Goal: Ask a question

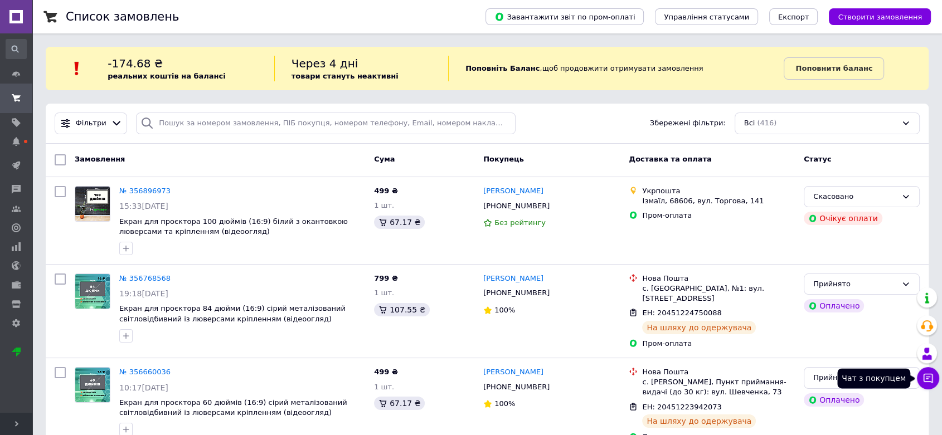
click at [926, 381] on icon at bounding box center [927, 378] width 11 height 11
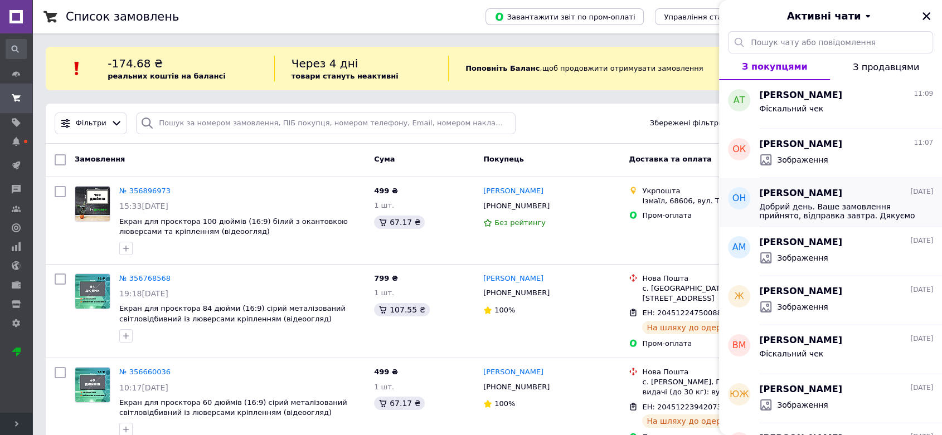
click at [834, 208] on span "Добрий день. Ваше замовлення прийнято, відправка завтра. Дякуємо за замовлення,…" at bounding box center [838, 211] width 158 height 18
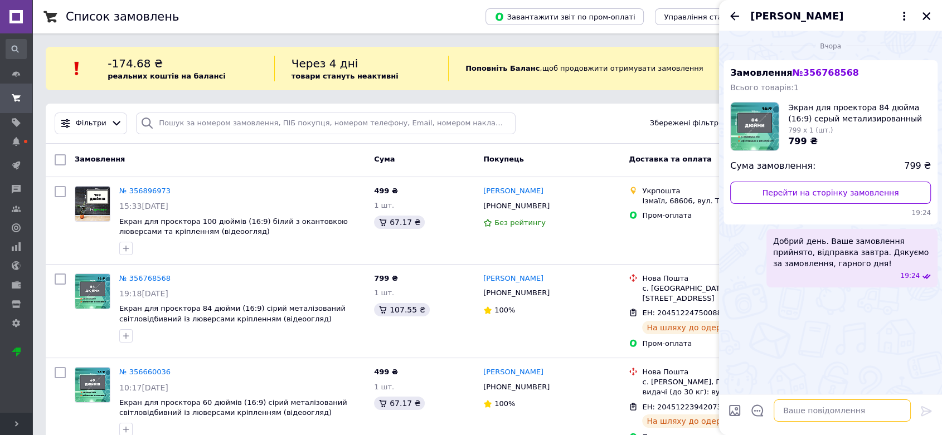
click at [824, 409] on textarea at bounding box center [842, 411] width 137 height 22
click at [778, 409] on textarea "Фіскльний чек" at bounding box center [830, 411] width 159 height 22
click at [776, 412] on textarea "Фіскльний чек" at bounding box center [830, 411] width 159 height 22
type textarea "Фіскальний чек"
click at [926, 412] on icon at bounding box center [926, 411] width 13 height 13
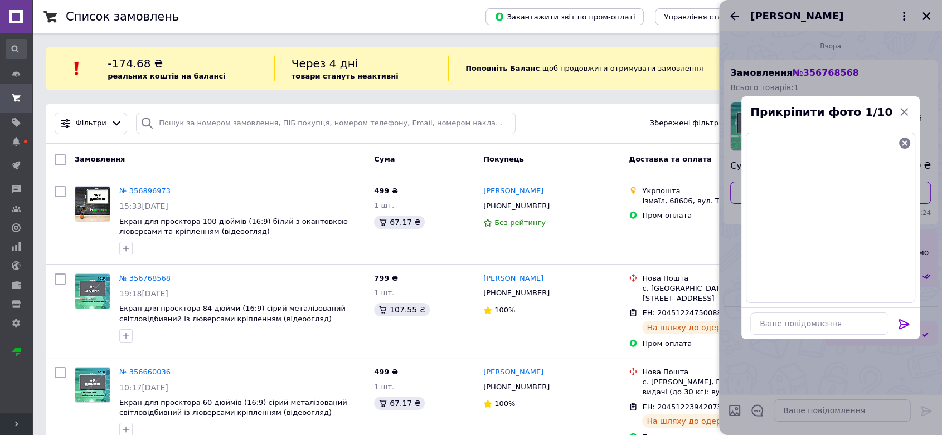
click at [861, 411] on div at bounding box center [830, 217] width 223 height 435
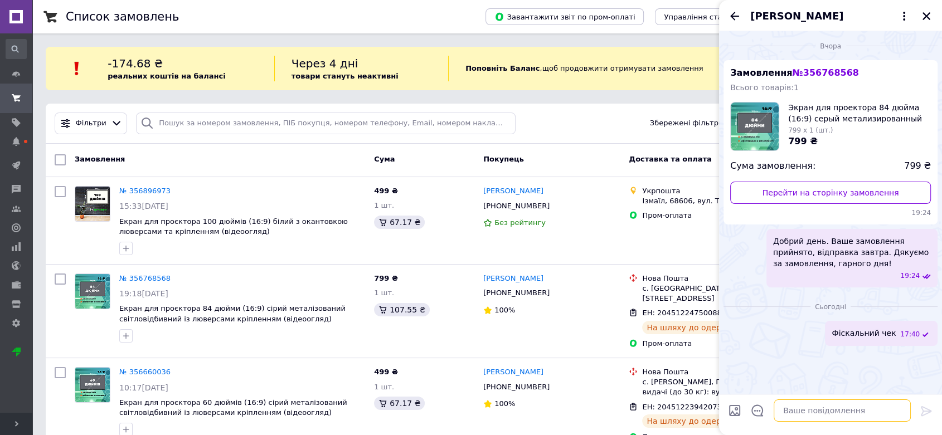
click at [867, 406] on textarea at bounding box center [842, 411] width 137 height 22
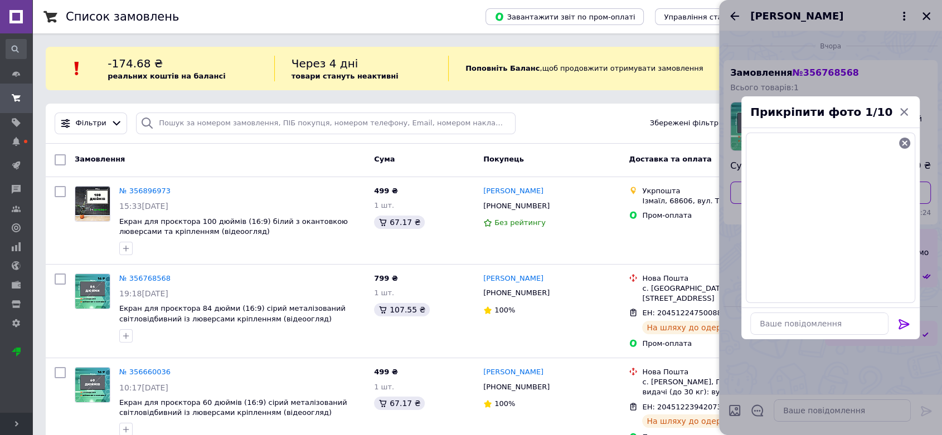
click at [902, 321] on icon at bounding box center [903, 324] width 11 height 10
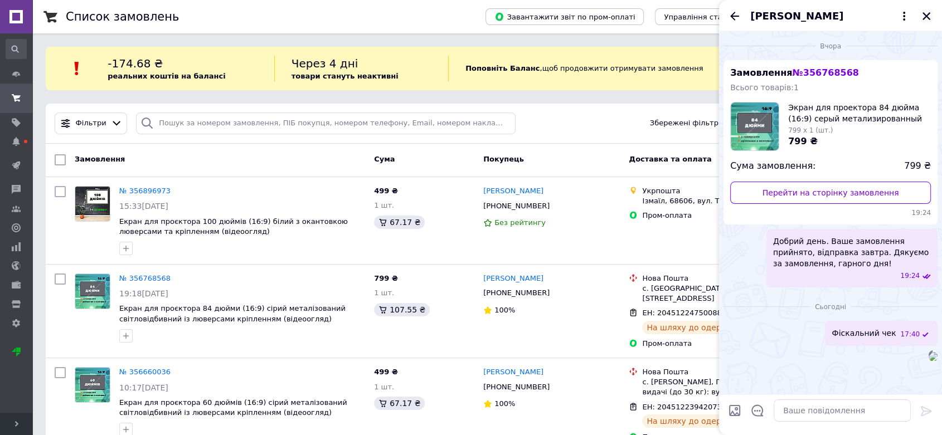
click at [929, 14] on icon "Закрити" at bounding box center [926, 16] width 8 height 8
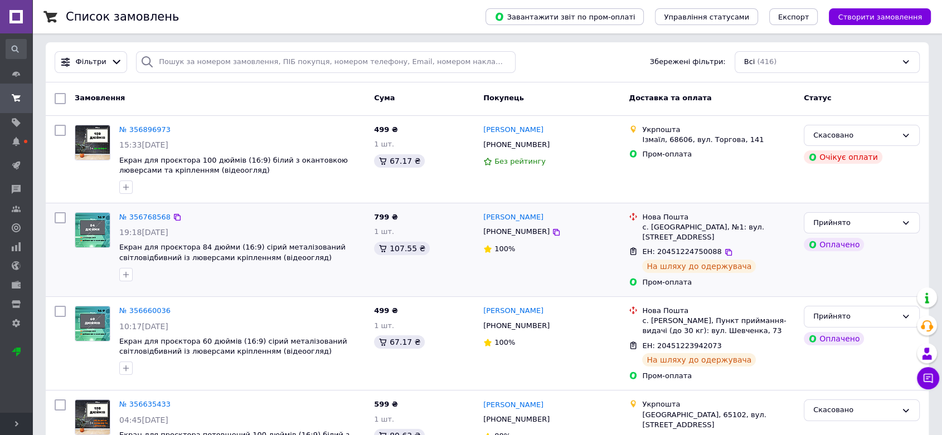
scroll to position [62, 0]
